Goal: Task Accomplishment & Management: Manage account settings

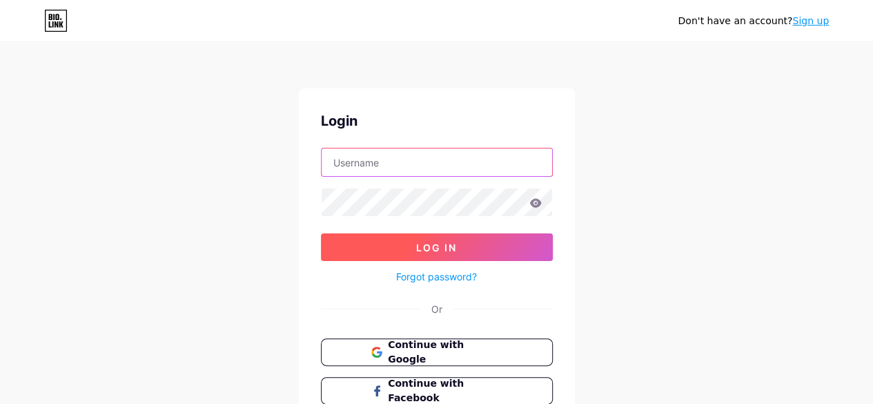
type input "[EMAIL_ADDRESS][DOMAIN_NAME]"
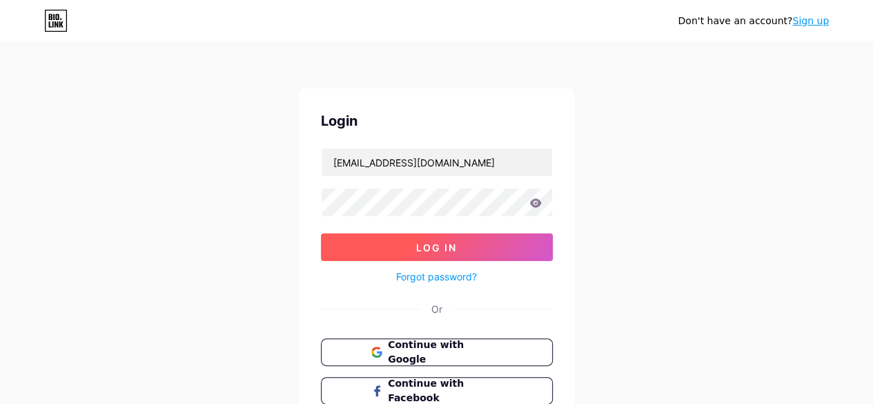
click at [439, 248] on span "Log In" at bounding box center [436, 248] width 41 height 12
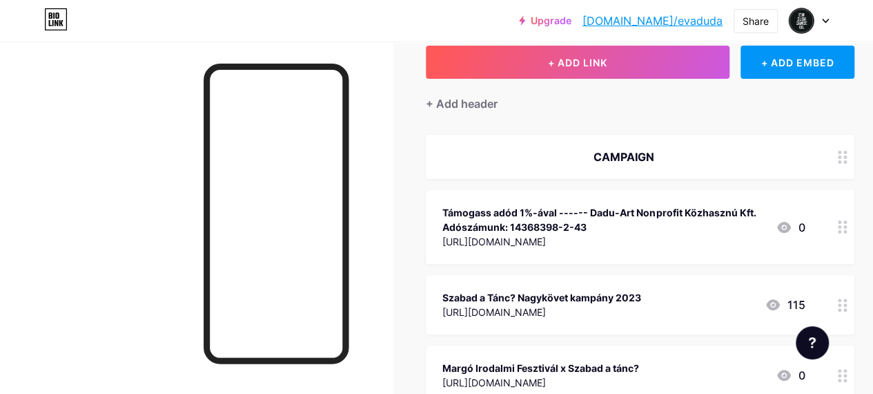
scroll to position [344, 0]
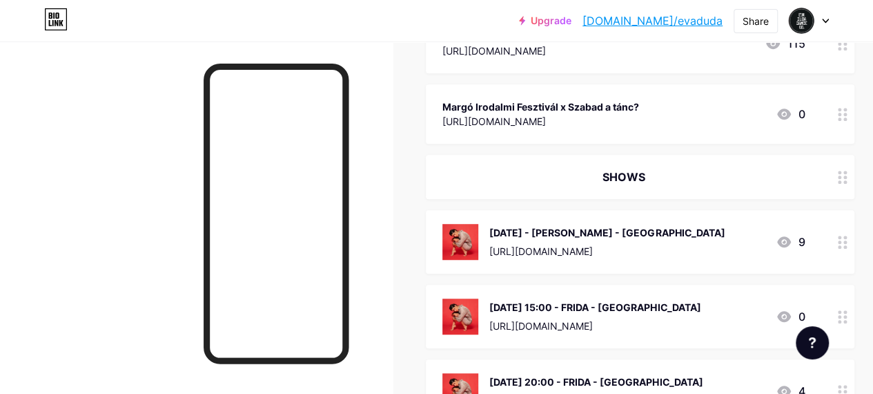
click at [842, 241] on circle at bounding box center [839, 241] width 3 height 3
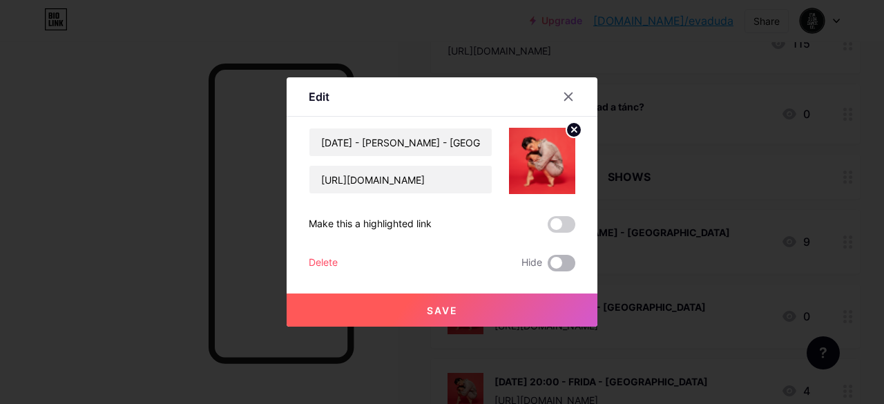
click at [552, 269] on span at bounding box center [561, 263] width 28 height 17
click at [547, 266] on input "checkbox" at bounding box center [547, 266] width 0 height 0
click at [498, 310] on button "Save" at bounding box center [442, 309] width 311 height 33
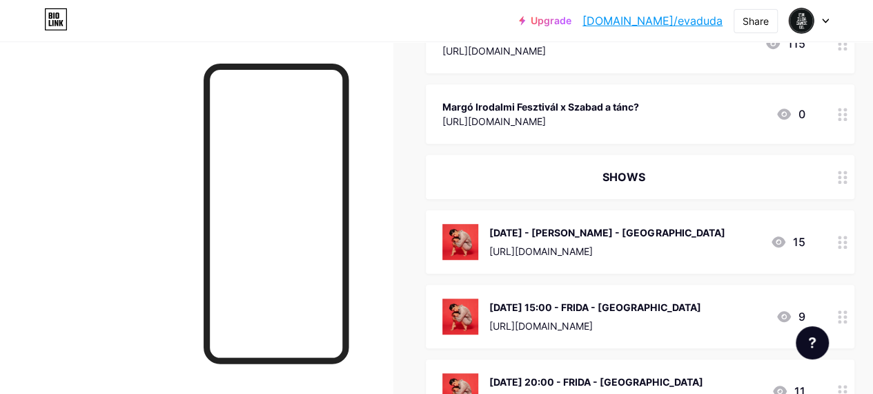
click at [842, 310] on circle at bounding box center [839, 311] width 3 height 3
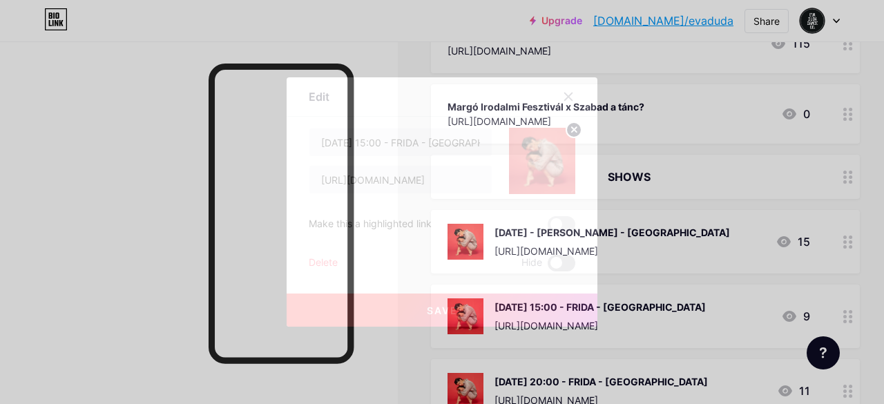
click at [560, 258] on span at bounding box center [561, 263] width 28 height 17
click at [547, 266] on input "checkbox" at bounding box center [547, 266] width 0 height 0
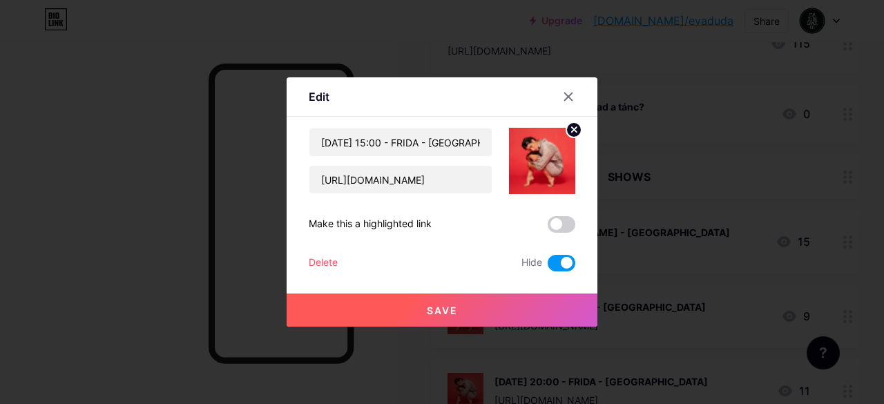
click at [486, 307] on button "Save" at bounding box center [442, 309] width 311 height 33
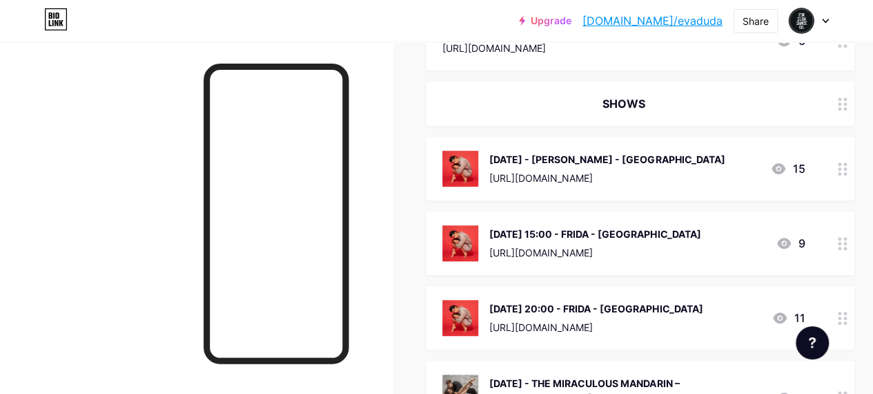
scroll to position [470, 0]
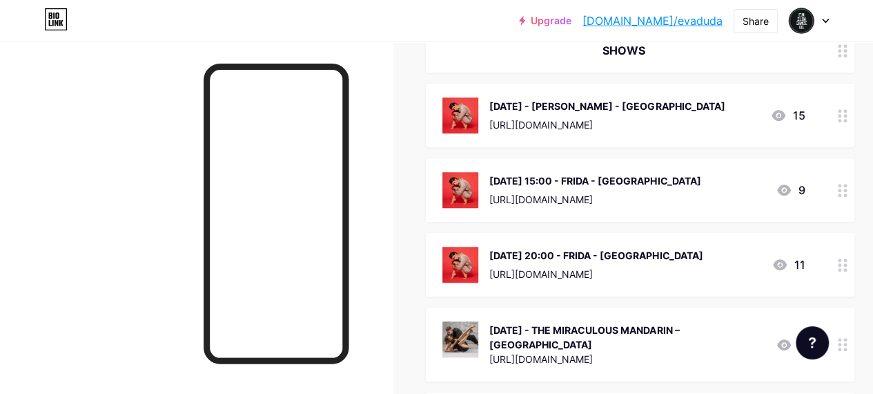
click at [848, 273] on div at bounding box center [842, 265] width 23 height 64
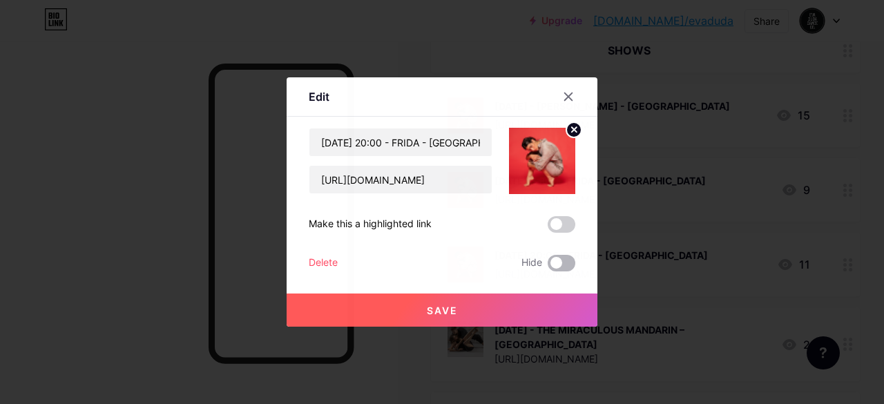
click at [556, 264] on span at bounding box center [561, 263] width 28 height 17
click at [547, 266] on input "checkbox" at bounding box center [547, 266] width 0 height 0
click at [478, 304] on button "Save" at bounding box center [442, 309] width 311 height 33
